Goal: Obtain resource: Download file/media

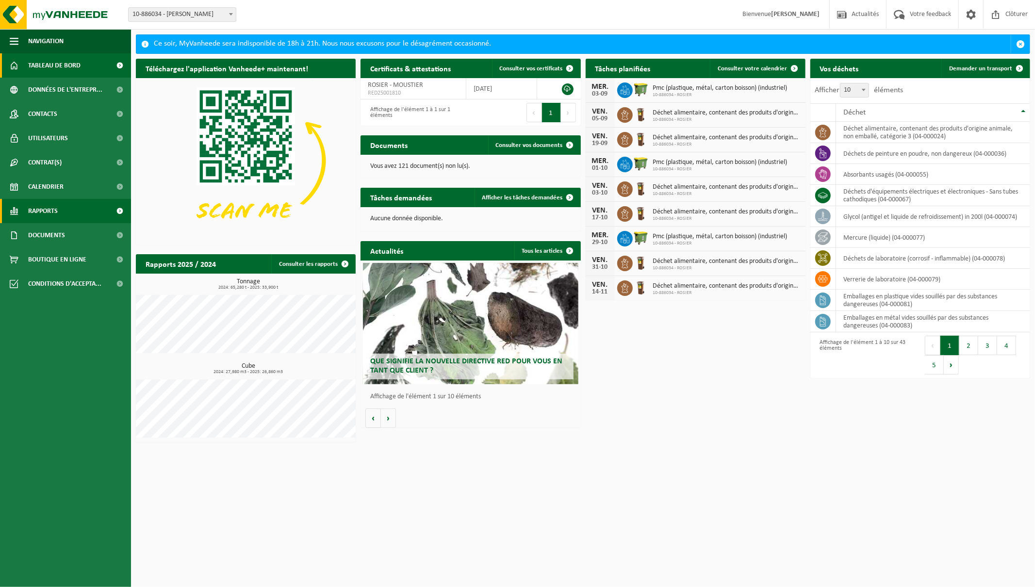
click at [50, 212] on span "Rapports" at bounding box center [43, 211] width 30 height 24
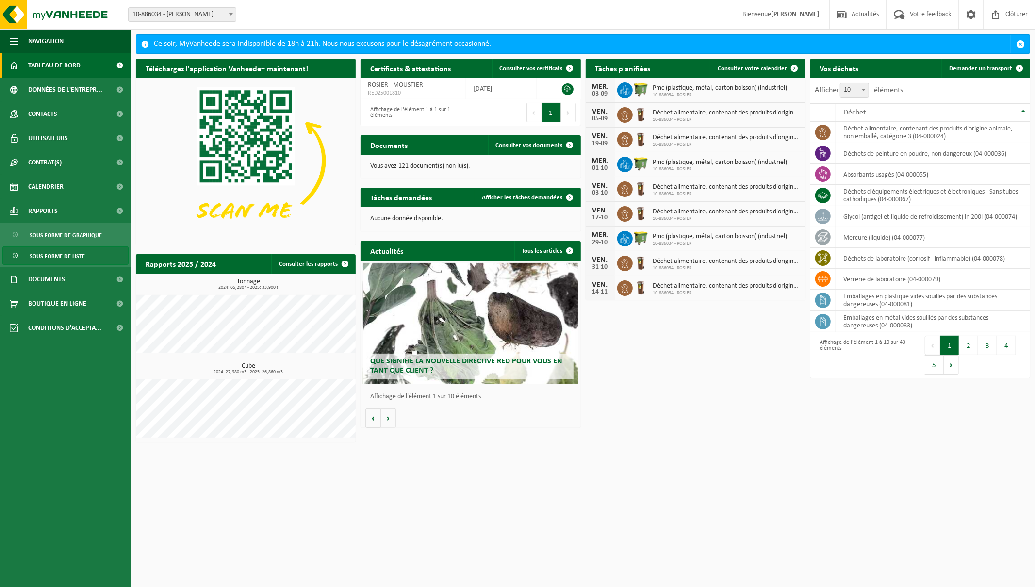
click at [66, 254] on span "Sous forme de liste" at bounding box center [57, 256] width 55 height 18
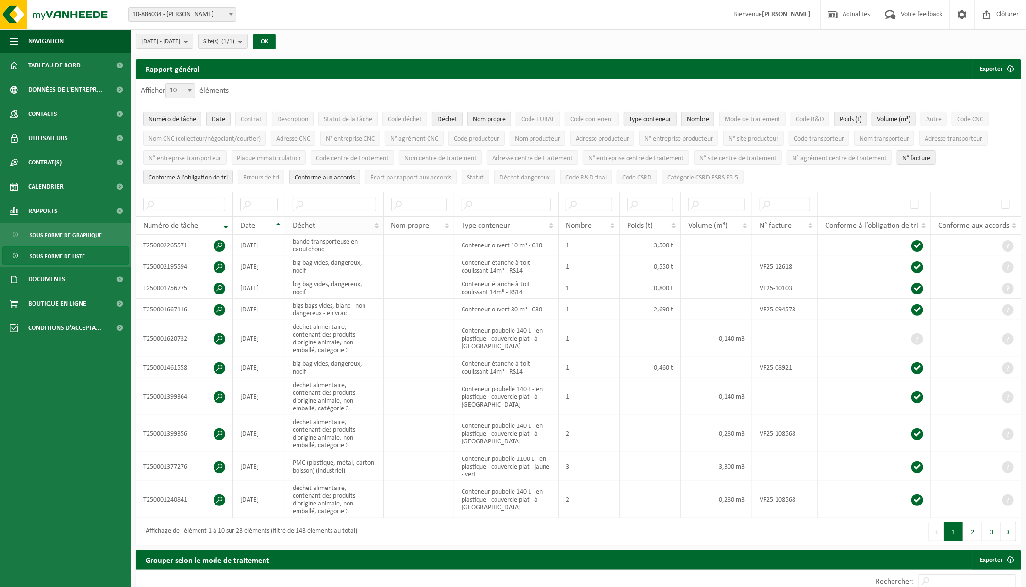
click at [329, 222] on div "Déchet" at bounding box center [332, 226] width 78 height 8
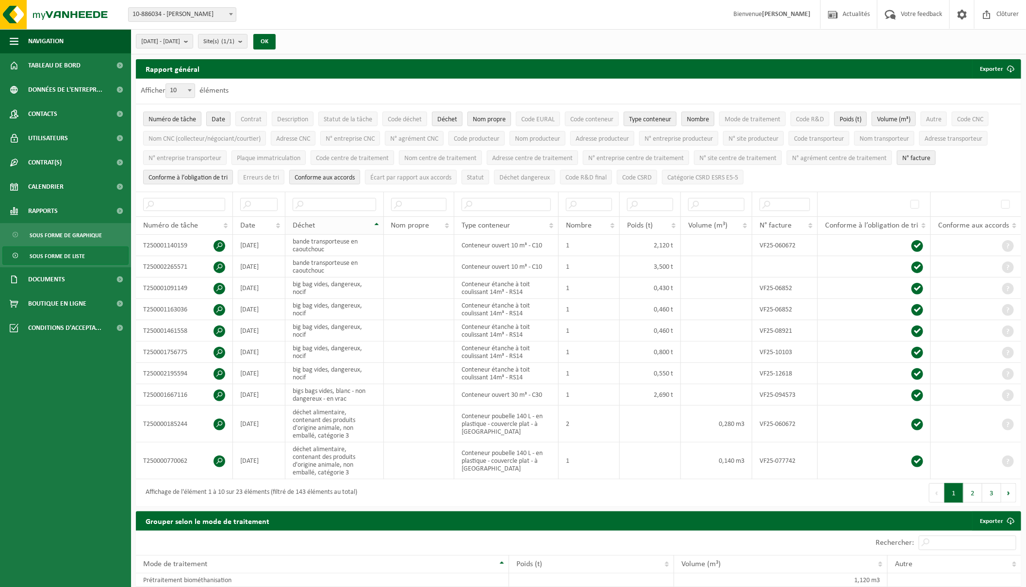
click at [329, 222] on div "Déchet" at bounding box center [332, 226] width 78 height 8
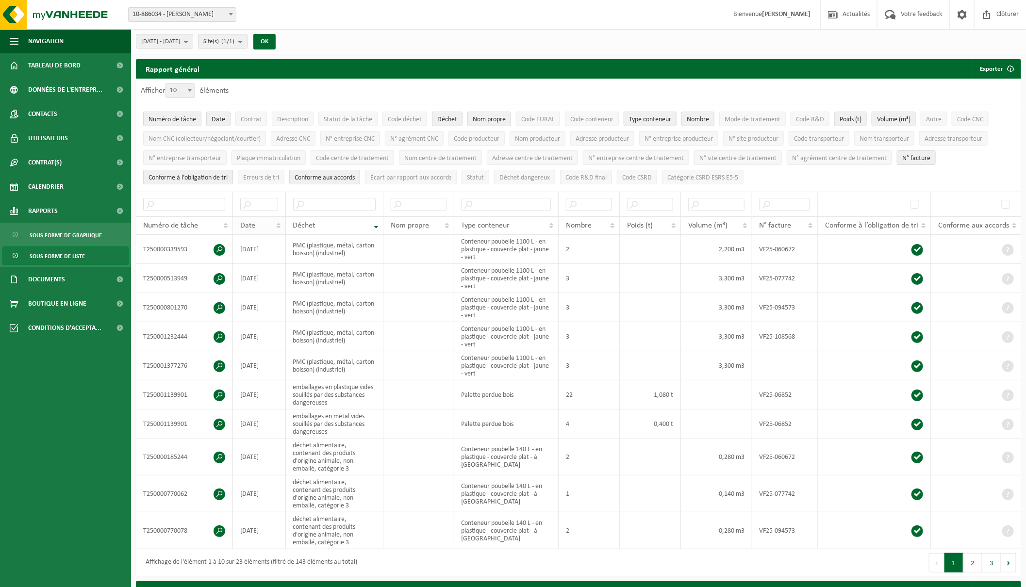
click at [259, 222] on div "Date" at bounding box center [256, 226] width 33 height 8
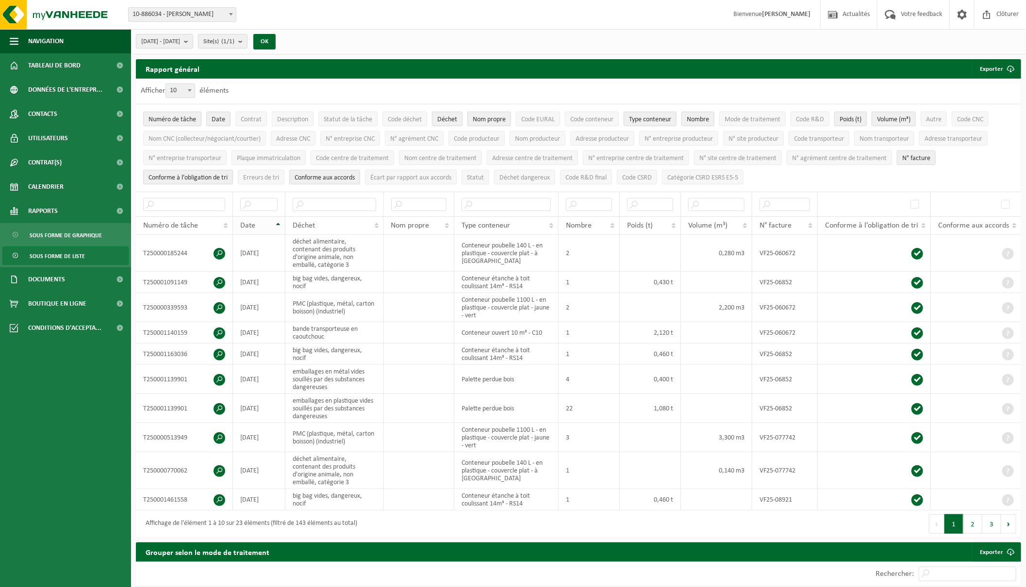
click at [260, 222] on div "Date" at bounding box center [256, 226] width 33 height 8
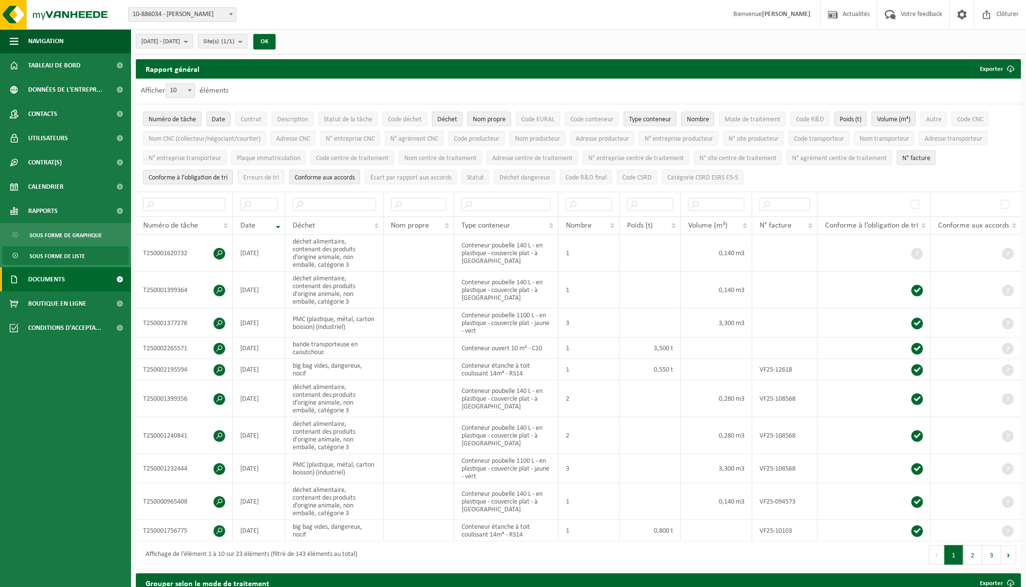
click at [51, 276] on span "Documents" at bounding box center [46, 279] width 37 height 24
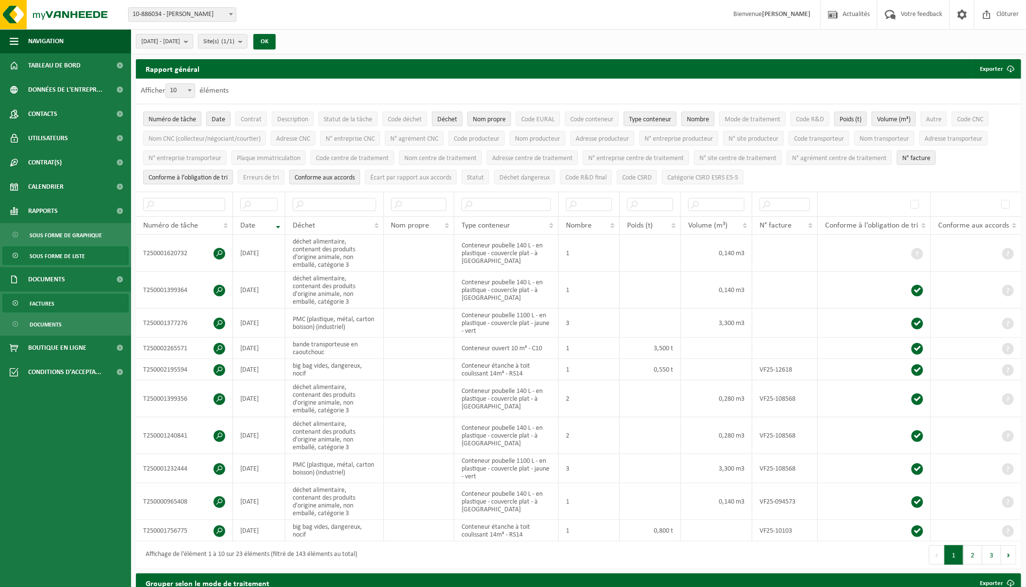
click at [44, 304] on span "Factures" at bounding box center [42, 304] width 25 height 18
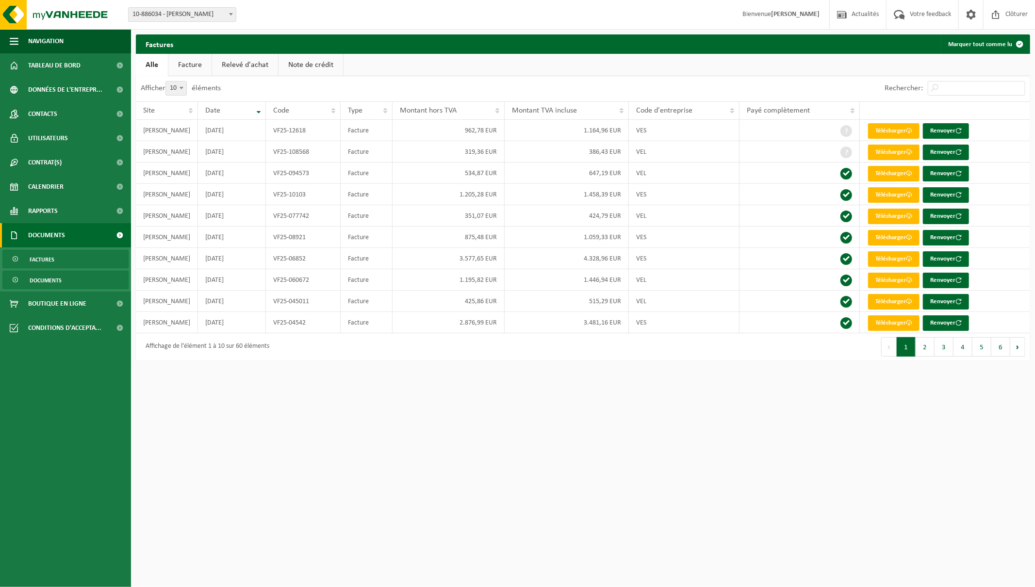
click at [47, 280] on span "Documents" at bounding box center [46, 280] width 32 height 18
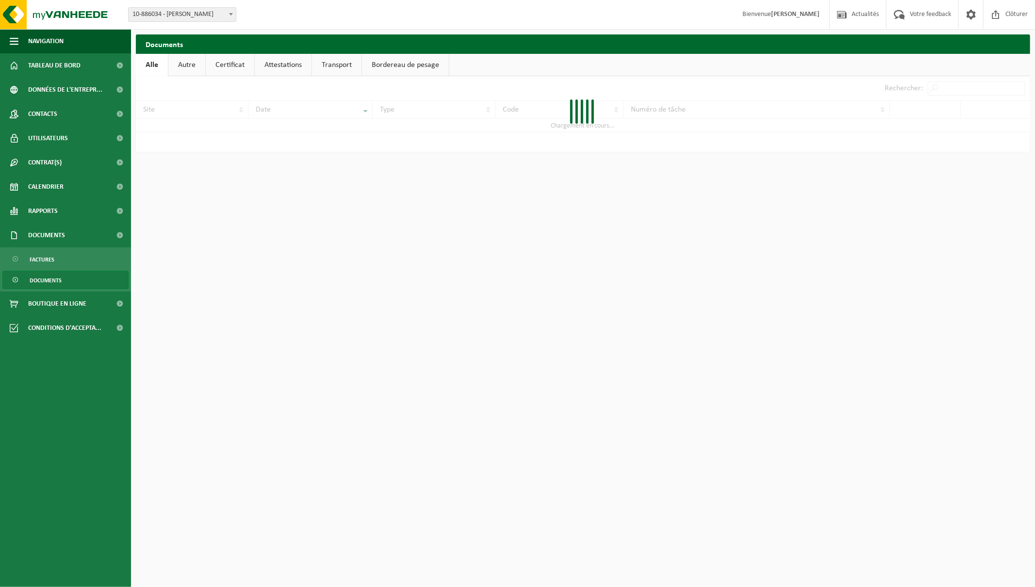
click at [322, 66] on link "Transport" at bounding box center [336, 65] width 49 height 22
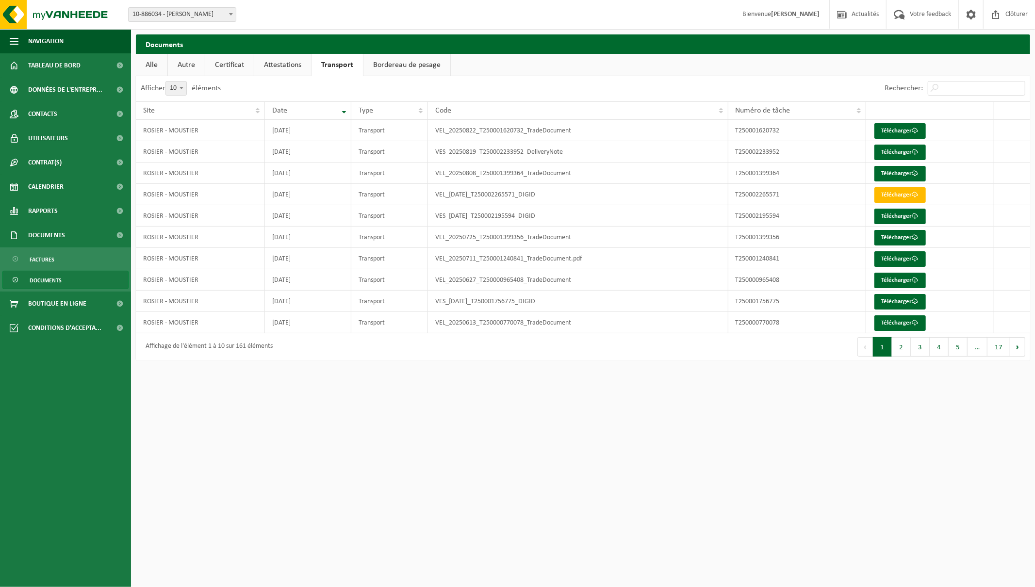
click at [404, 66] on link "Bordereau de pesage" at bounding box center [406, 65] width 87 height 22
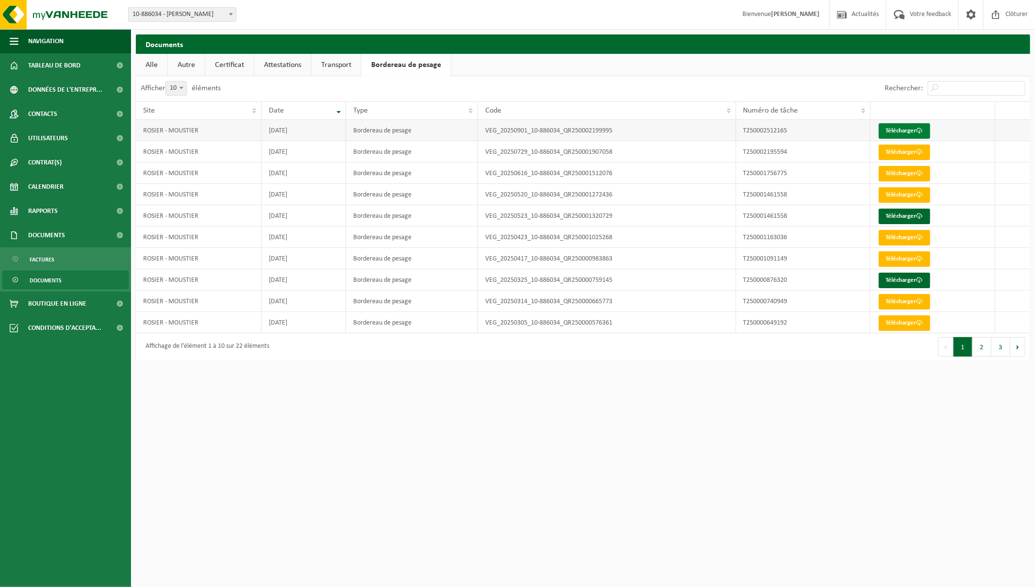
click at [925, 130] on link "Télécharger" at bounding box center [904, 131] width 51 height 16
